Goal: Task Accomplishment & Management: Manage account settings

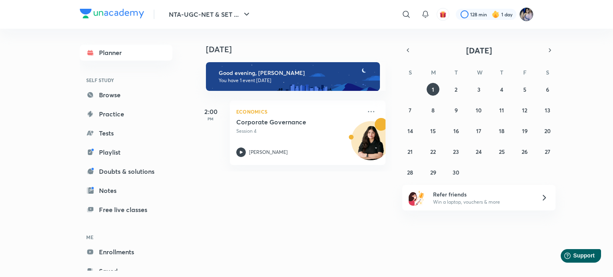
click at [528, 14] on img at bounding box center [527, 15] width 14 height 14
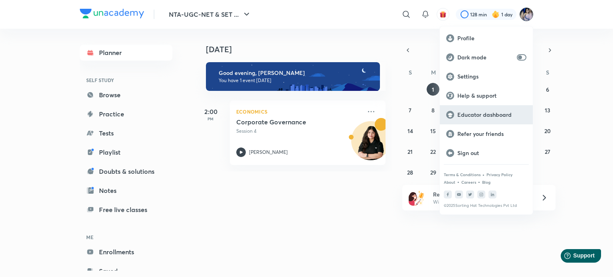
click at [489, 111] on p "Educator dashboard" at bounding box center [491, 114] width 69 height 7
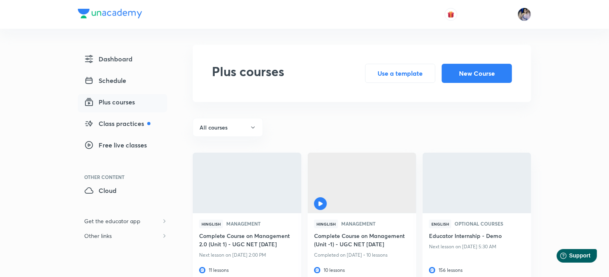
click at [249, 181] on img at bounding box center [247, 183] width 111 height 62
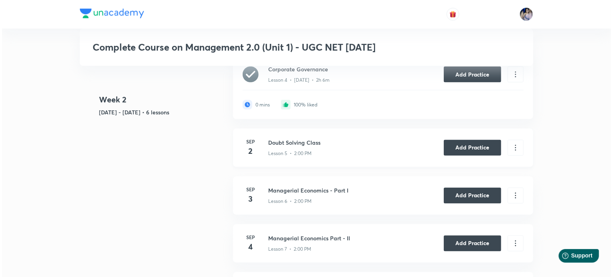
scroll to position [639, 0]
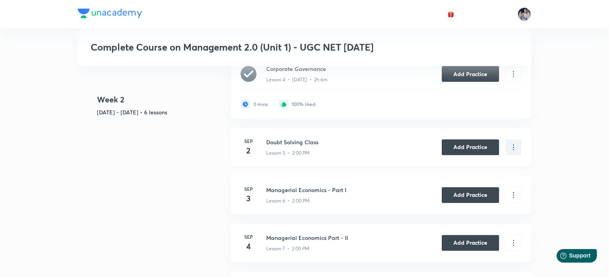
click at [515, 146] on icon at bounding box center [513, 147] width 9 height 9
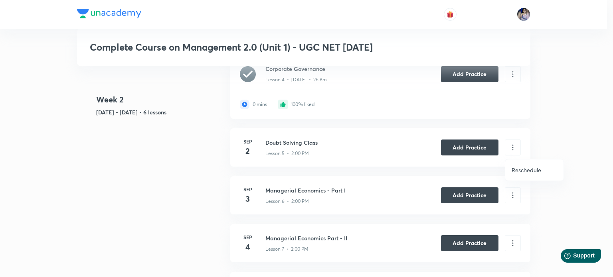
click at [525, 170] on p "Reschedule" at bounding box center [527, 170] width 30 height 8
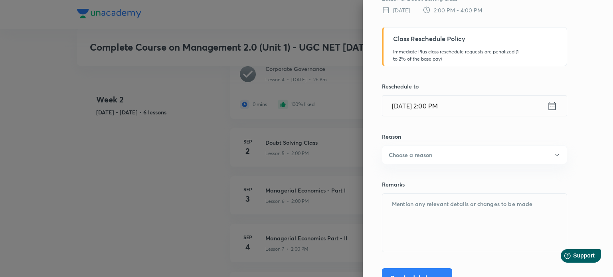
scroll to position [70, 0]
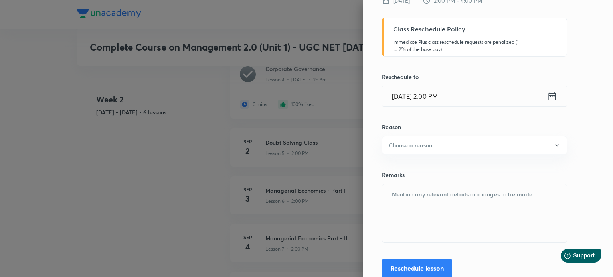
click at [548, 95] on icon at bounding box center [551, 97] width 7 height 8
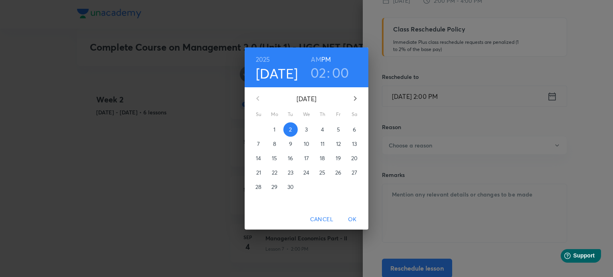
click at [307, 145] on p "10" at bounding box center [307, 144] width 6 height 8
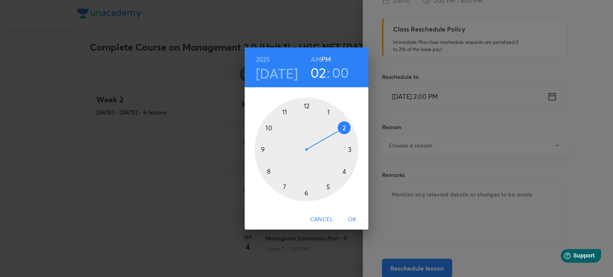
click at [351, 220] on span "OK" at bounding box center [352, 220] width 19 height 10
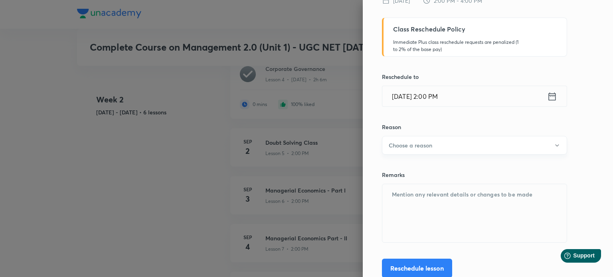
click at [522, 146] on button "Choose a reason" at bounding box center [474, 145] width 185 height 19
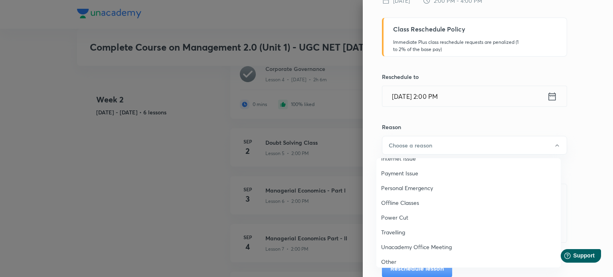
scroll to position [45, 0]
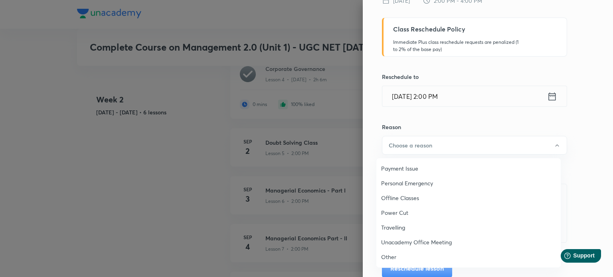
click at [386, 255] on span "Other" at bounding box center [468, 257] width 175 height 8
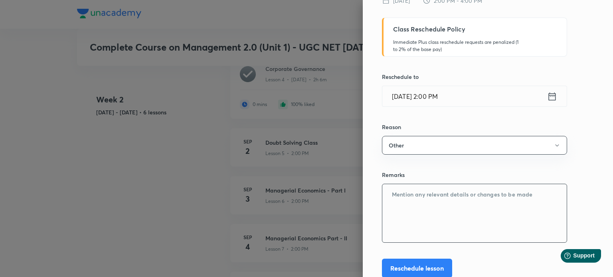
click at [404, 199] on textarea at bounding box center [474, 213] width 184 height 58
click at [443, 201] on textarea "As I am a Phd scholar I have to visit my college which is greater noida for to …" at bounding box center [474, 213] width 184 height 58
click at [549, 201] on textarea "As I am a Phd scholar I have to visit my college which is greater noida to subm…" at bounding box center [474, 213] width 184 height 58
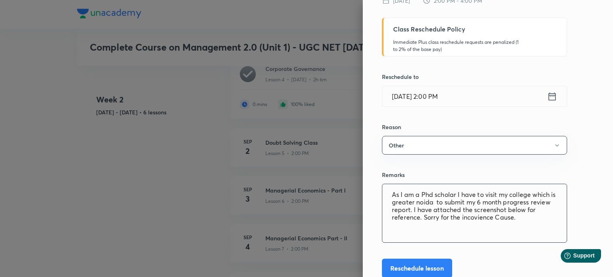
click at [398, 224] on textarea "As I am a Phd scholar I have to visit my college which is greater noida to subm…" at bounding box center [474, 213] width 184 height 58
click at [389, 226] on textarea "As I am a Phd scholar I have to visit my college which is greater noida to subm…" at bounding box center [474, 213] width 184 height 58
click at [520, 220] on textarea "As I am a Phd scholar I have to visit my college which is greater noida to subm…" at bounding box center [474, 213] width 184 height 58
paste textarea "[URL][DOMAIN_NAME]"
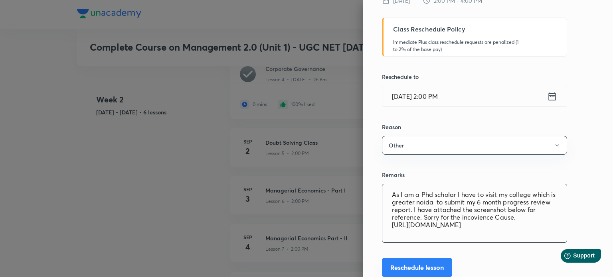
type textarea "As I am a Phd scholar I have to visit my college which is greater noida to subm…"
click at [429, 265] on button "Reschedule lesson" at bounding box center [417, 267] width 70 height 19
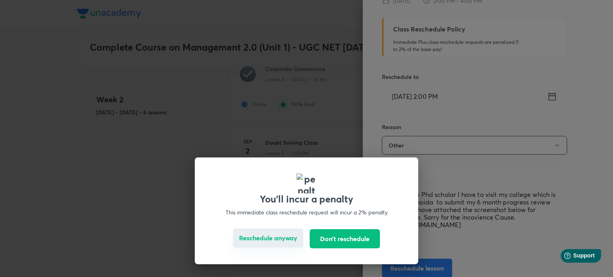
click at [288, 240] on button "Reschedule anyway" at bounding box center [268, 238] width 70 height 19
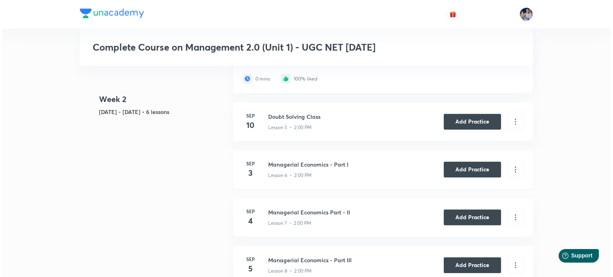
scroll to position [679, 0]
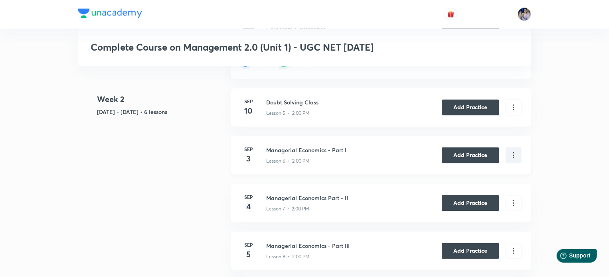
click at [513, 155] on icon at bounding box center [513, 155] width 9 height 9
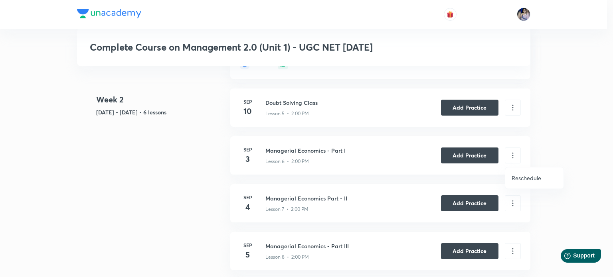
click at [518, 174] on li "Reschedule" at bounding box center [534, 178] width 58 height 15
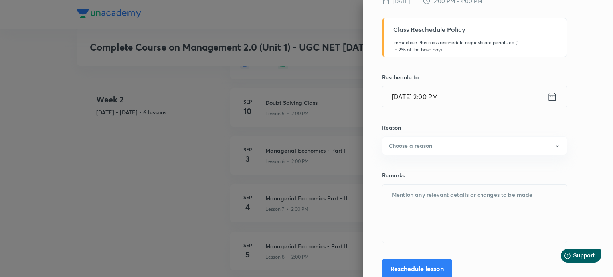
scroll to position [70, 0]
click at [547, 97] on icon at bounding box center [552, 96] width 10 height 11
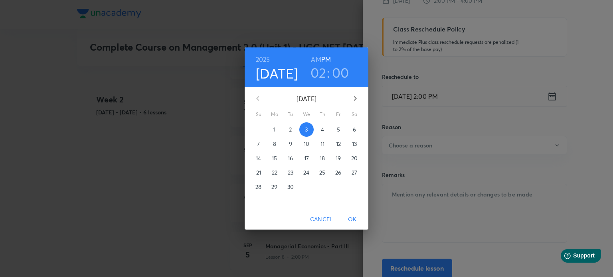
click at [324, 143] on p "11" at bounding box center [323, 144] width 4 height 8
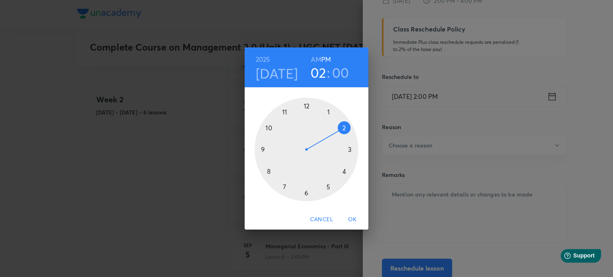
click at [351, 219] on span "OK" at bounding box center [352, 220] width 19 height 10
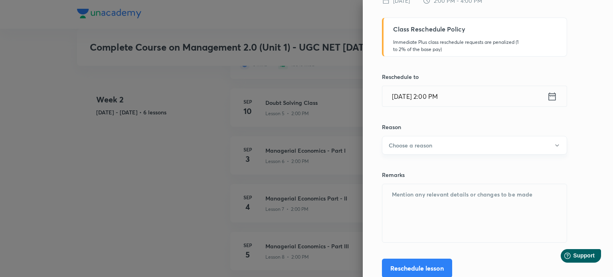
click at [546, 148] on button "Choose a reason" at bounding box center [474, 145] width 185 height 19
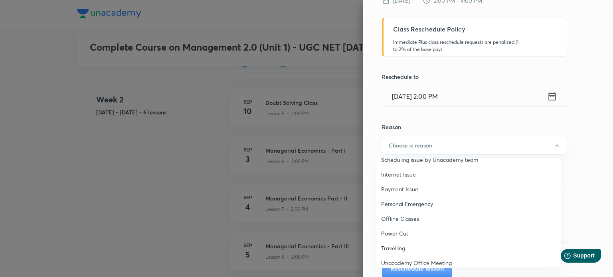
scroll to position [45, 0]
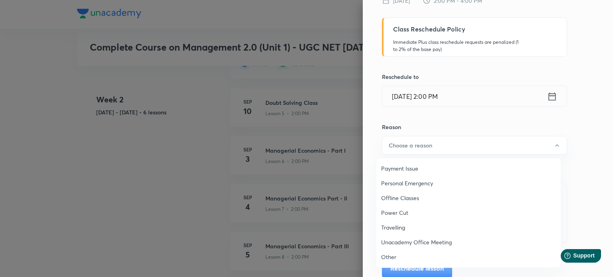
click at [386, 256] on span "Other" at bounding box center [468, 257] width 175 height 8
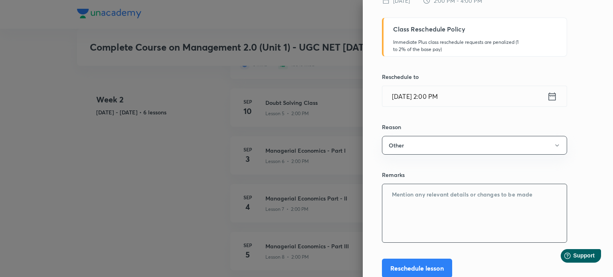
click at [393, 196] on textarea at bounding box center [474, 213] width 184 height 58
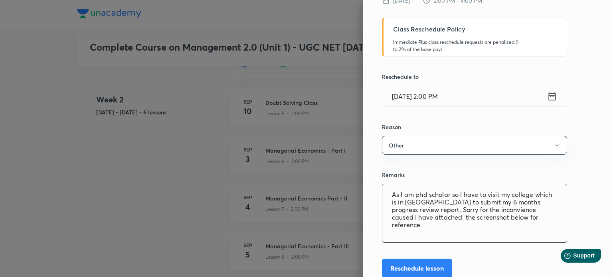
click at [382, 232] on textarea "As I am phd scholar so I have to visit my college which is in [GEOGRAPHIC_DATA]…" at bounding box center [474, 213] width 184 height 58
click at [525, 217] on textarea "As I am phd scholar so I have to visit my college which is in [GEOGRAPHIC_DATA]…" at bounding box center [474, 213] width 184 height 58
paste textarea "[URL][DOMAIN_NAME]"
type textarea "As I am phd scholar so I have to visit my college which is in [GEOGRAPHIC_DATA]…"
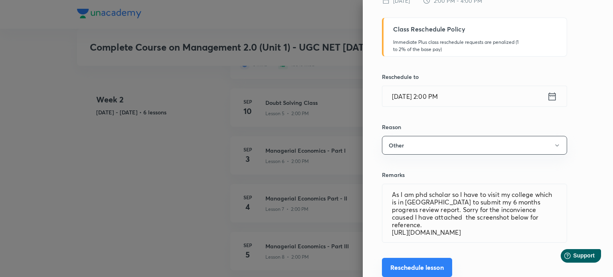
click at [415, 269] on button "Reschedule lesson" at bounding box center [417, 267] width 70 height 19
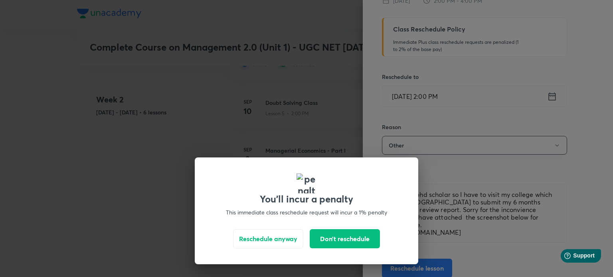
click at [463, 166] on div "You'll incur a penalty This immediate class reschedule request will incur a 1% …" at bounding box center [306, 138] width 613 height 277
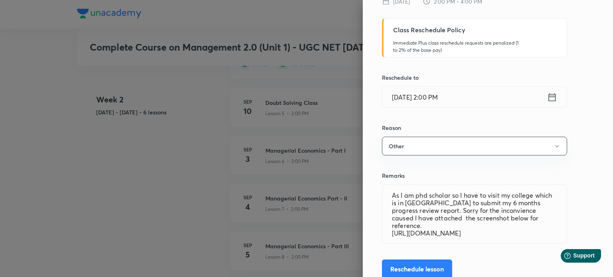
scroll to position [70, 0]
click at [427, 266] on button "Reschedule lesson" at bounding box center [417, 267] width 70 height 19
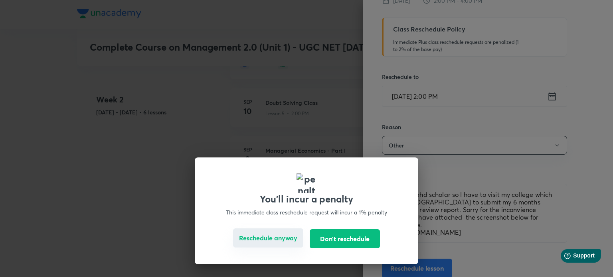
click at [265, 236] on button "Reschedule anyway" at bounding box center [268, 238] width 70 height 19
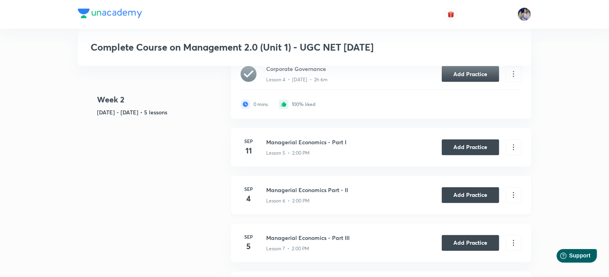
scroll to position [750, 0]
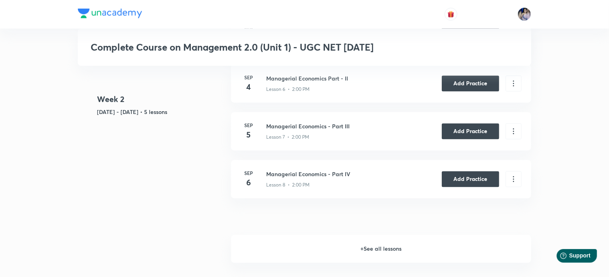
click at [390, 248] on h6 "+ See all lessons" at bounding box center [381, 250] width 300 height 28
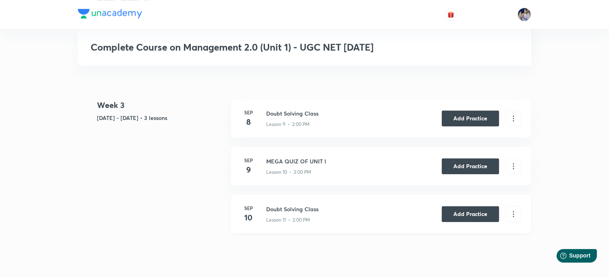
scroll to position [783, 0]
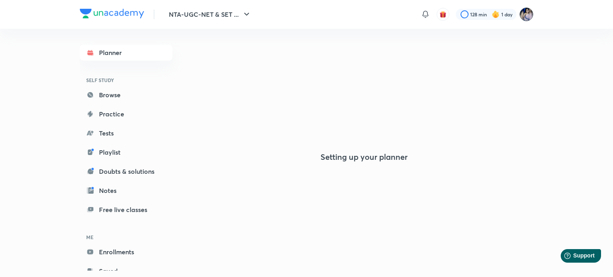
click at [524, 14] on img at bounding box center [527, 15] width 14 height 14
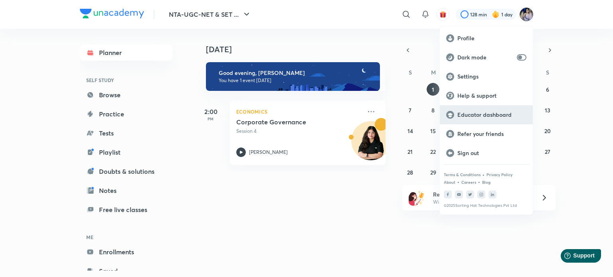
click at [478, 113] on p "Educator dashboard" at bounding box center [491, 114] width 69 height 7
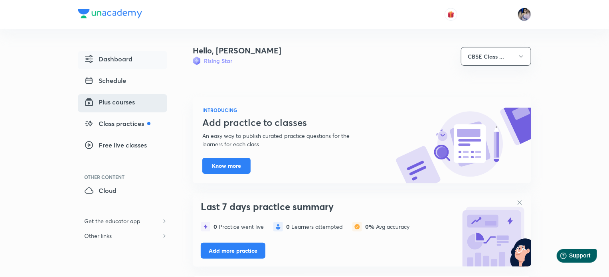
click at [117, 101] on span "Plus courses" at bounding box center [109, 102] width 51 height 10
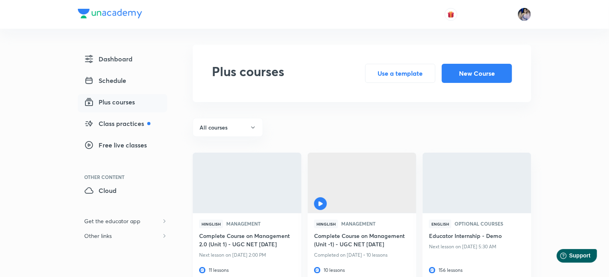
click at [233, 238] on h6 "Complete Course on Management 2.0 (Unit 1) - UGC NET [DATE]" at bounding box center [247, 241] width 96 height 18
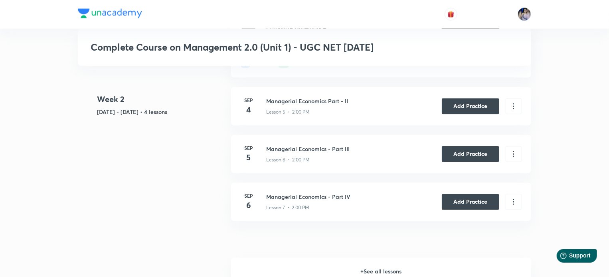
scroll to position [703, 0]
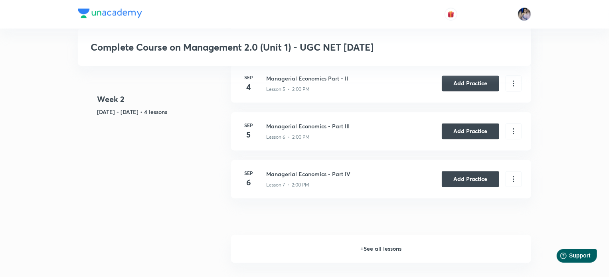
click at [386, 251] on h6 "+ See all lessons" at bounding box center [381, 250] width 300 height 28
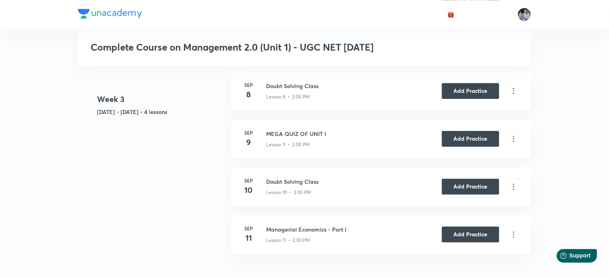
scroll to position [884, 0]
